Goal: Transaction & Acquisition: Purchase product/service

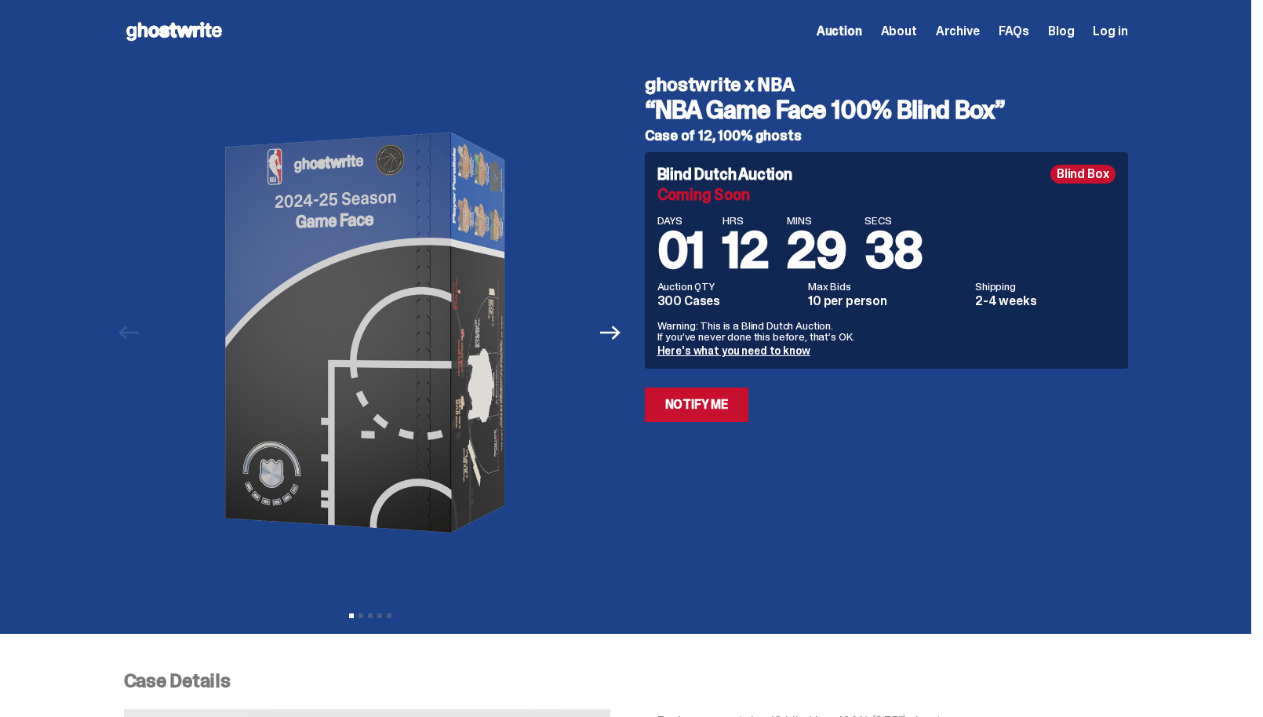
click at [660, 3] on div "Open main menu Home Auction About Archive FAQs Blog Log in Auction" at bounding box center [626, 31] width 1004 height 63
click at [660, 0] on div "Open main menu Home Auction About Archive FAQs Blog Log in Auction" at bounding box center [626, 31] width 1004 height 63
